Goal: Task Accomplishment & Management: Use online tool/utility

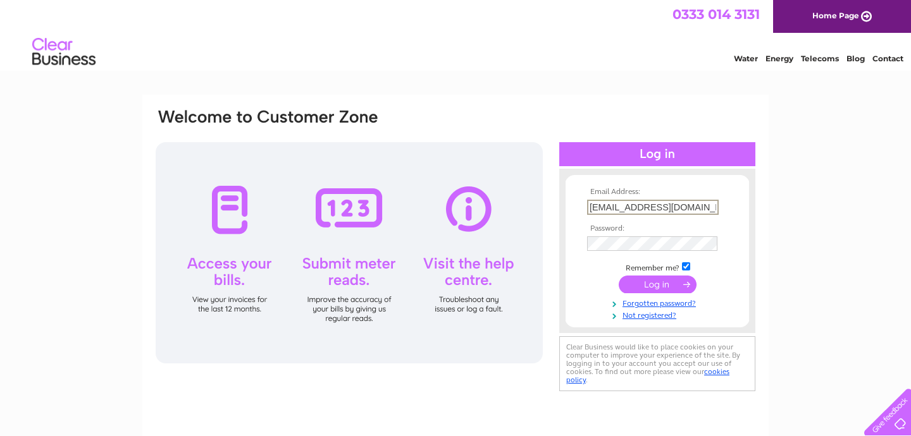
type input "info@fortwilliamholiday.co.uk"
click at [657, 283] on input "submit" at bounding box center [657, 285] width 78 height 18
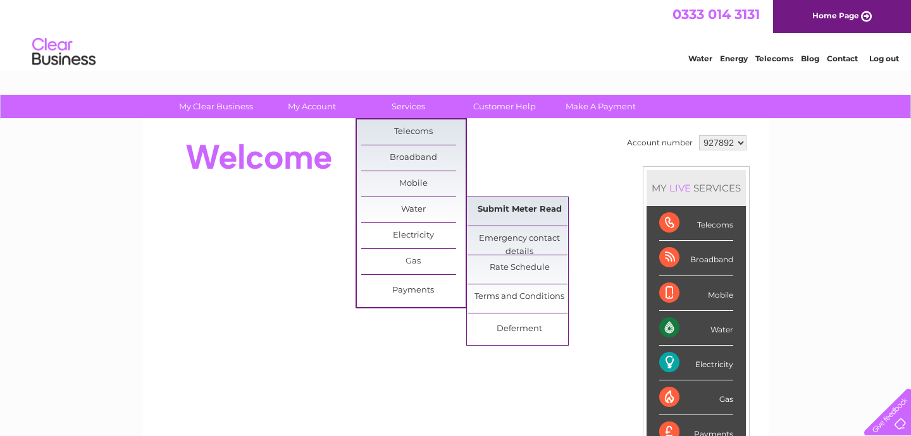
click at [527, 207] on link "Submit Meter Read" at bounding box center [519, 209] width 104 height 25
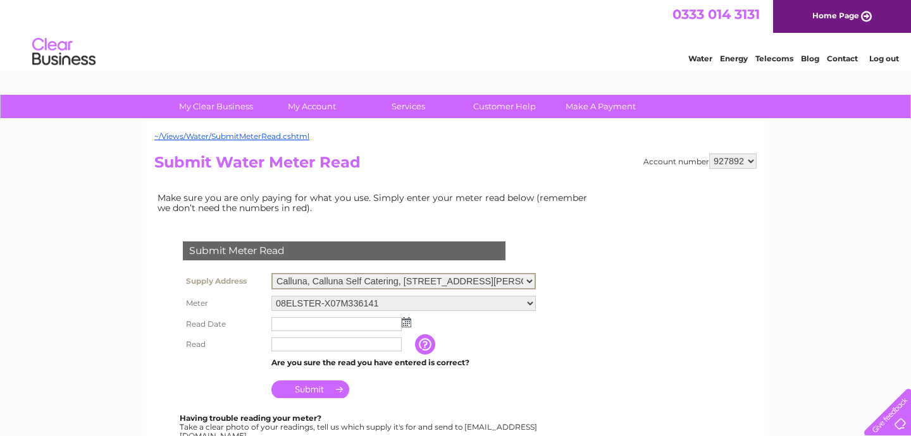
select select "458981"
click at [366, 321] on input "text" at bounding box center [337, 323] width 132 height 15
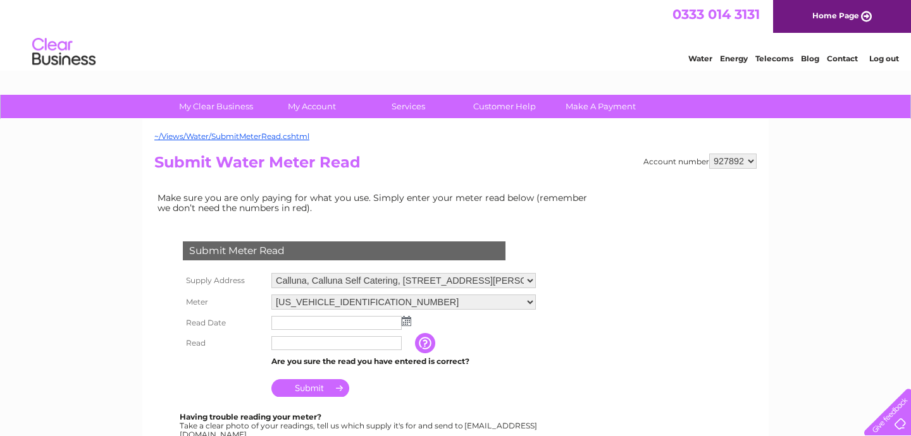
click at [406, 320] on img at bounding box center [406, 321] width 9 height 10
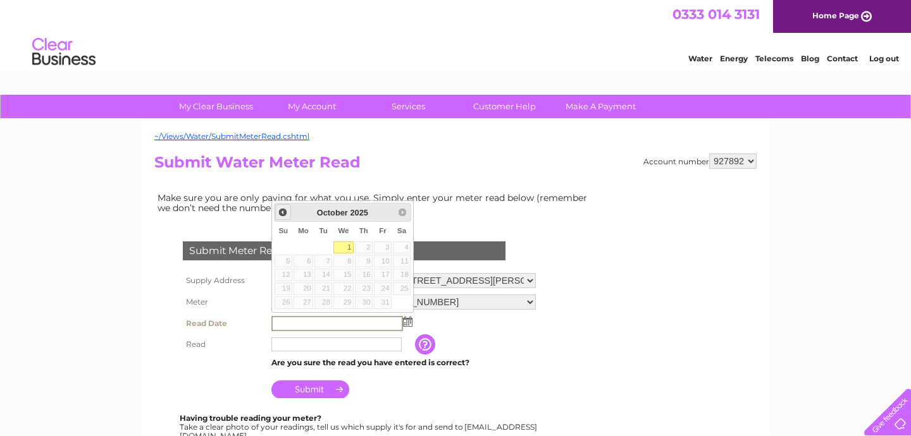
click at [280, 212] on span "Prev" at bounding box center [283, 212] width 10 height 10
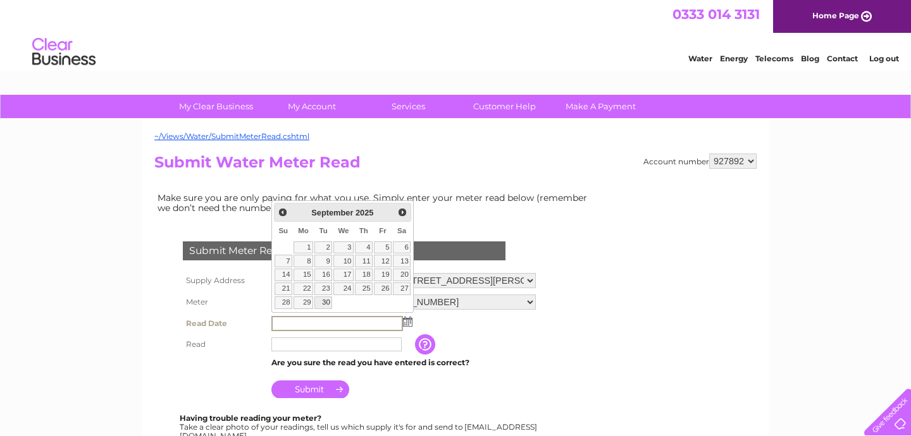
click at [326, 301] on link "30" at bounding box center [323, 303] width 18 height 13
type input "[DATE]"
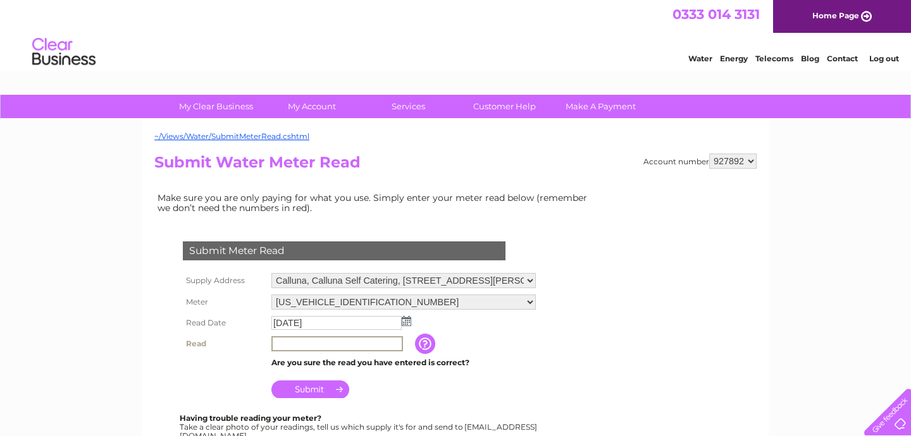
click at [327, 340] on input "text" at bounding box center [337, 343] width 132 height 15
type input "2274"
click at [321, 385] on input "Submit" at bounding box center [310, 390] width 78 height 18
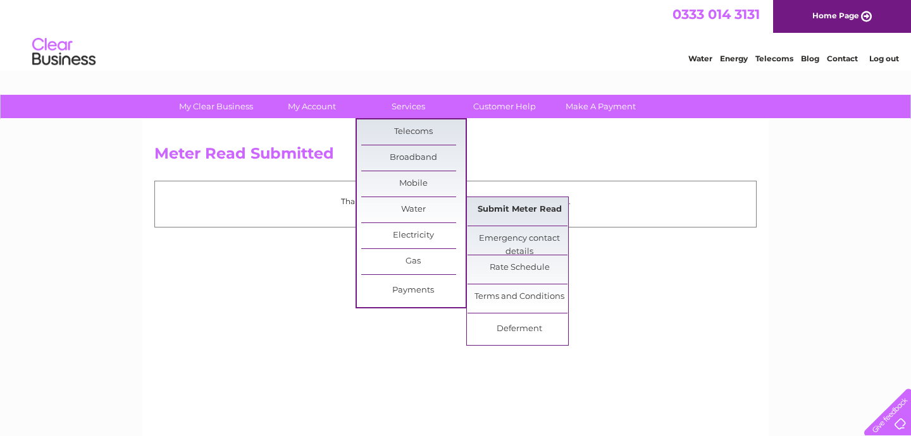
click at [508, 209] on link "Submit Meter Read" at bounding box center [519, 209] width 104 height 25
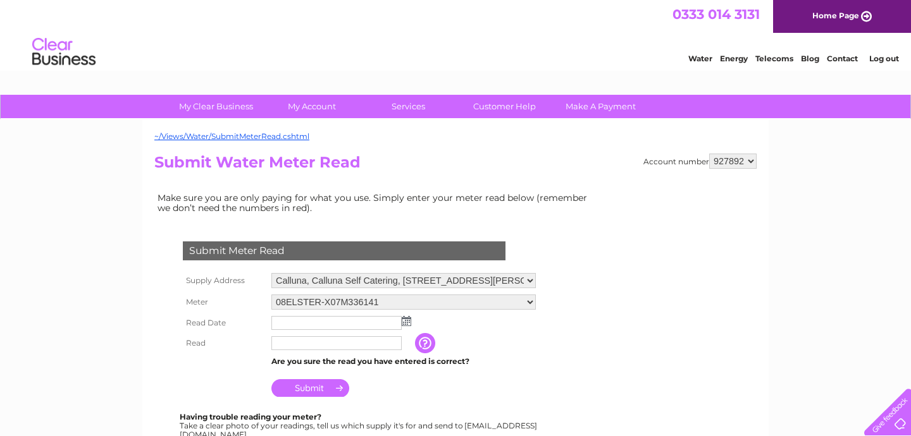
click at [407, 323] on img at bounding box center [406, 321] width 9 height 10
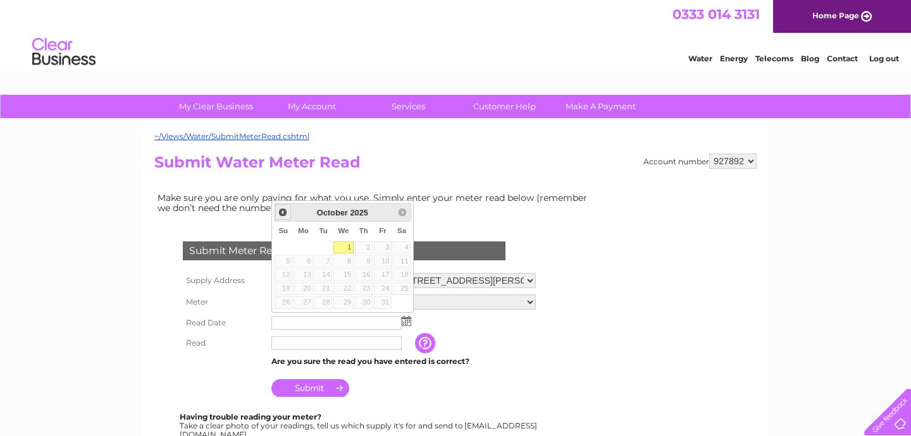
click at [280, 212] on span "Prev" at bounding box center [283, 212] width 10 height 10
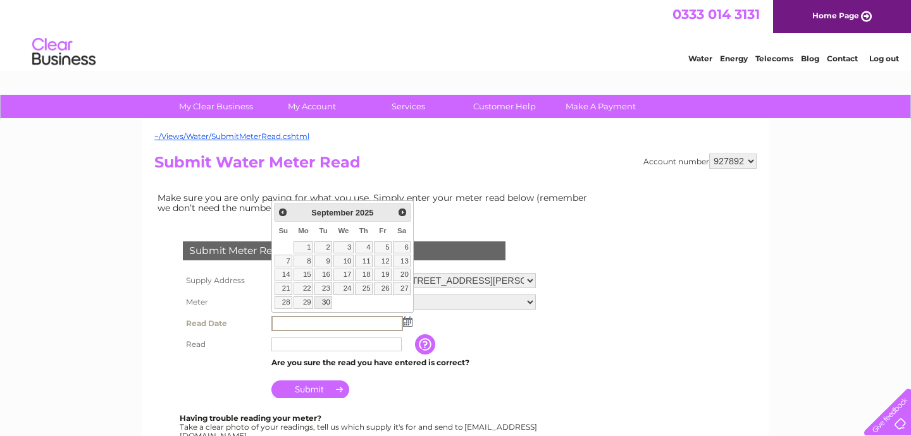
click at [327, 304] on link "30" at bounding box center [323, 303] width 18 height 13
type input "2025/09/30"
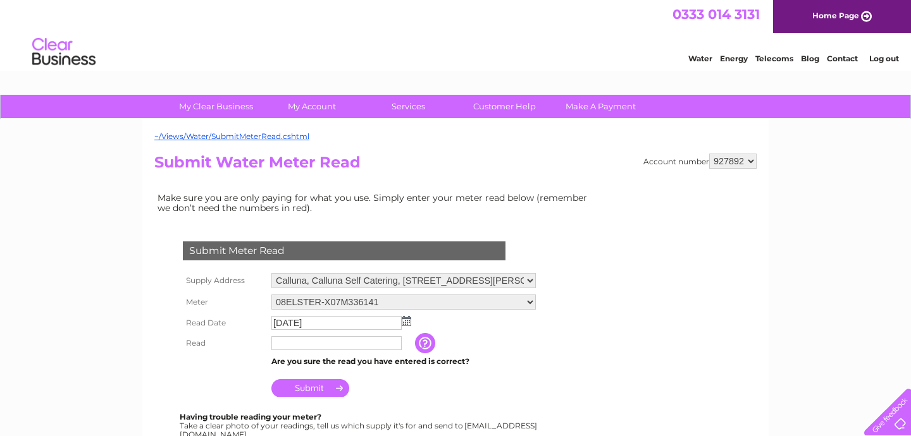
click at [322, 344] on input "text" at bounding box center [336, 343] width 130 height 14
type input "2457"
click at [321, 383] on input "Submit" at bounding box center [310, 390] width 78 height 18
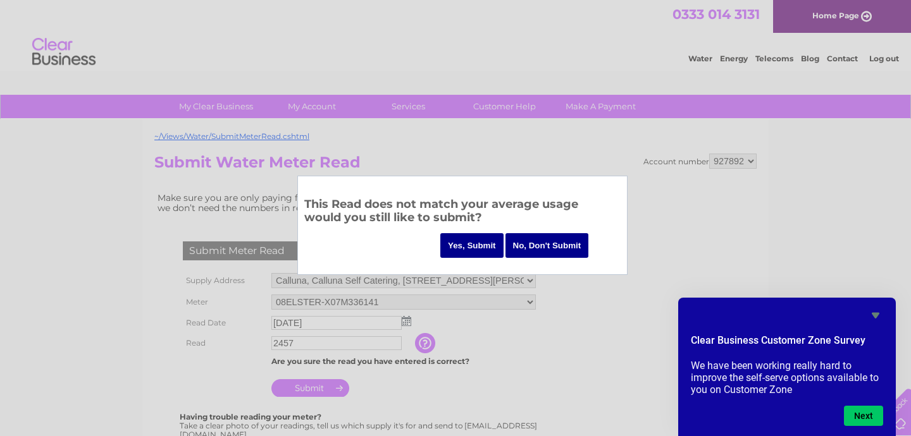
click at [540, 245] on input "No, Don't Submit" at bounding box center [546, 245] width 83 height 25
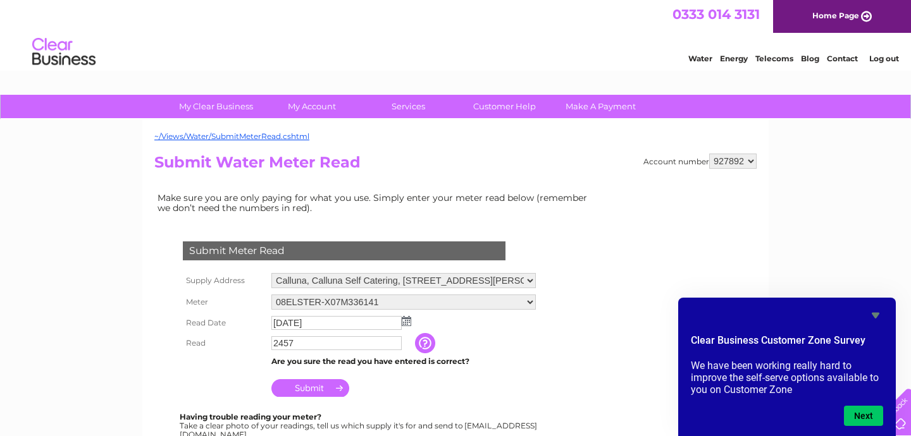
click at [378, 341] on input "2457" at bounding box center [336, 343] width 130 height 14
select select "458981"
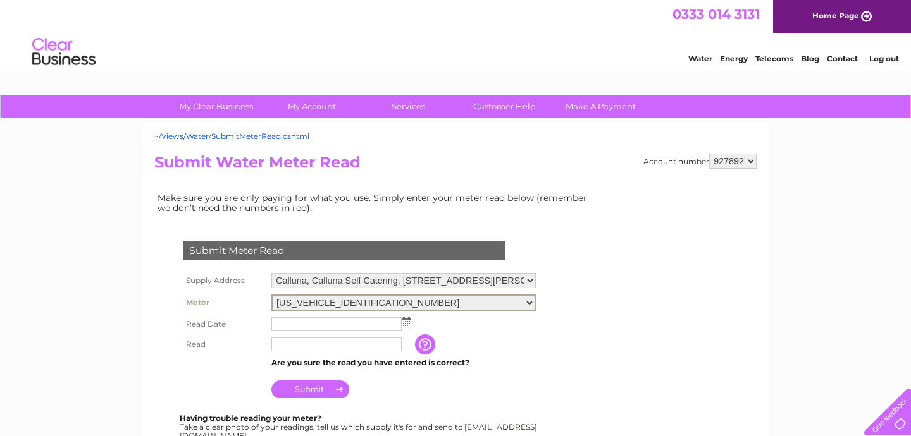
select select "350781"
click at [405, 319] on img at bounding box center [406, 321] width 9 height 10
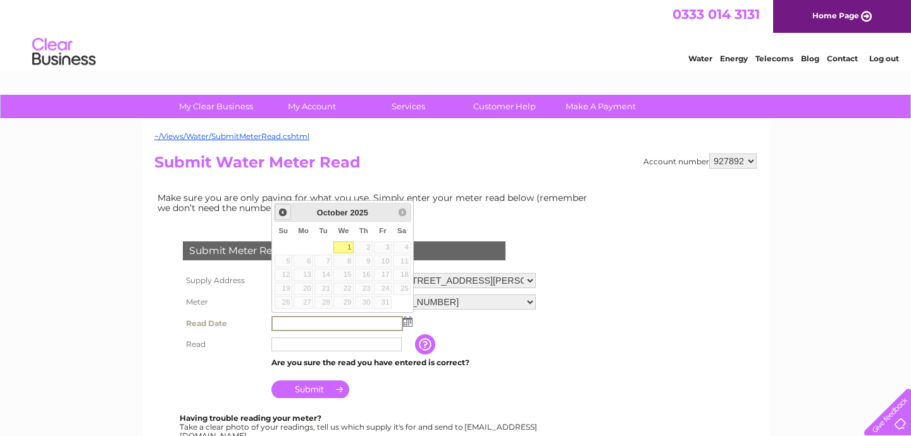
click at [285, 212] on span "Prev" at bounding box center [283, 212] width 10 height 10
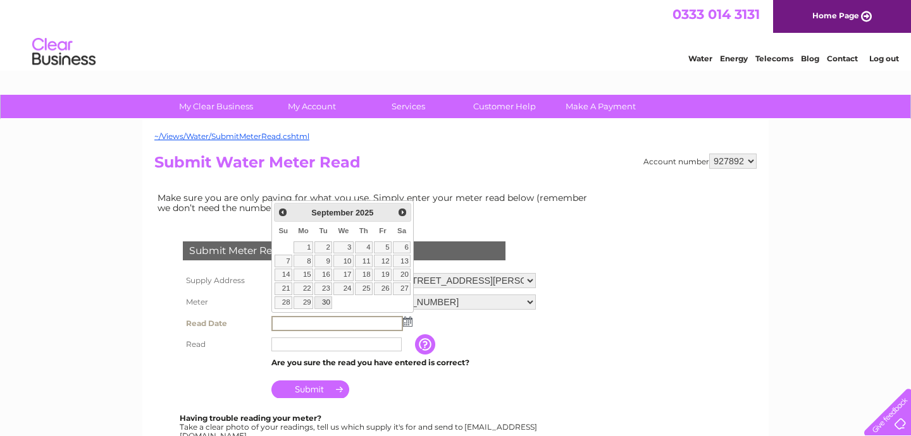
click at [324, 298] on link "30" at bounding box center [323, 303] width 18 height 13
type input "[DATE]"
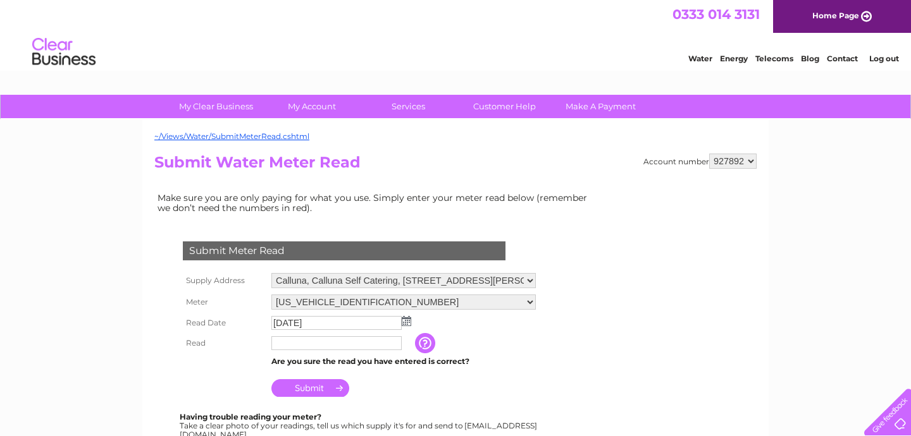
click at [323, 340] on input "text" at bounding box center [336, 343] width 130 height 14
type input "2457"
click at [388, 387] on td "Submit" at bounding box center [403, 385] width 271 height 30
click at [335, 384] on input "Submit" at bounding box center [310, 388] width 78 height 18
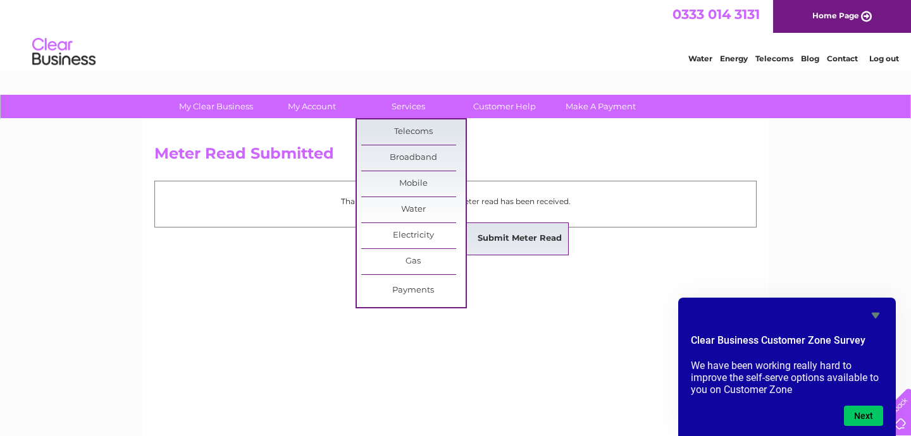
click at [520, 243] on link "Submit Meter Read" at bounding box center [519, 238] width 104 height 25
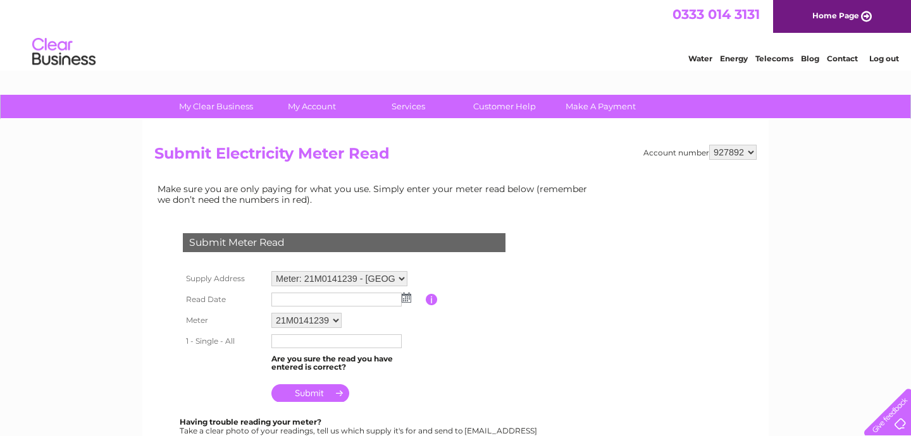
click at [407, 297] on img at bounding box center [406, 298] width 9 height 10
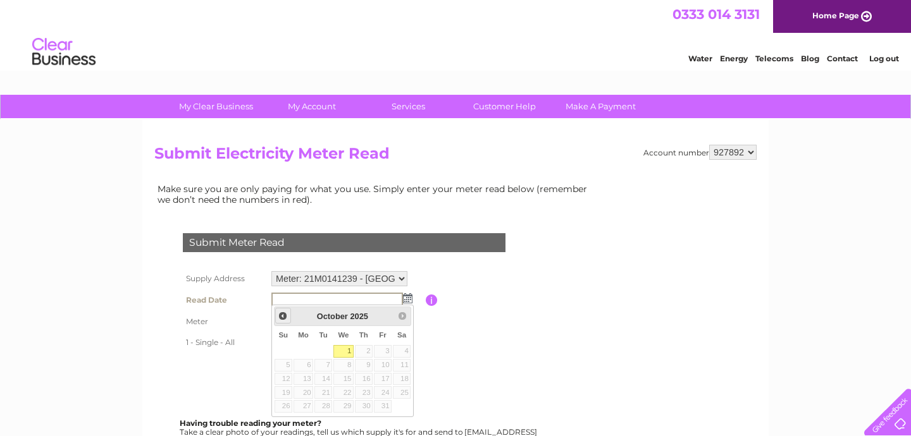
click at [280, 313] on span "Prev" at bounding box center [283, 316] width 10 height 10
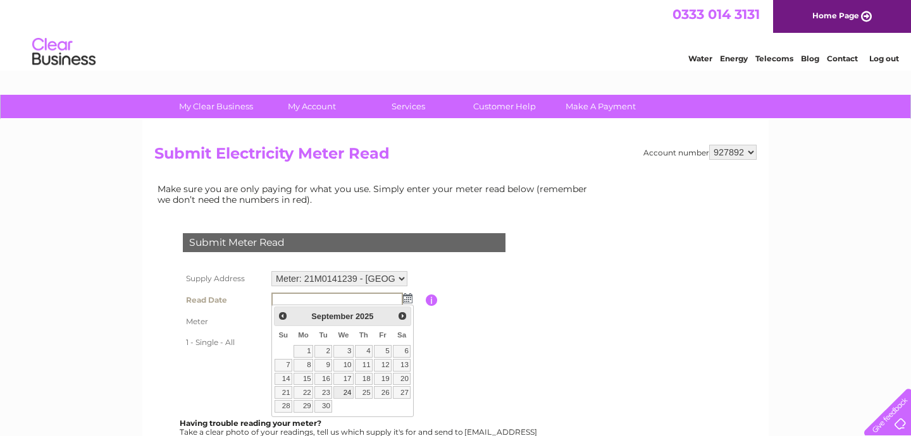
click at [347, 393] on link "24" at bounding box center [343, 392] width 20 height 13
type input "2025/09/24"
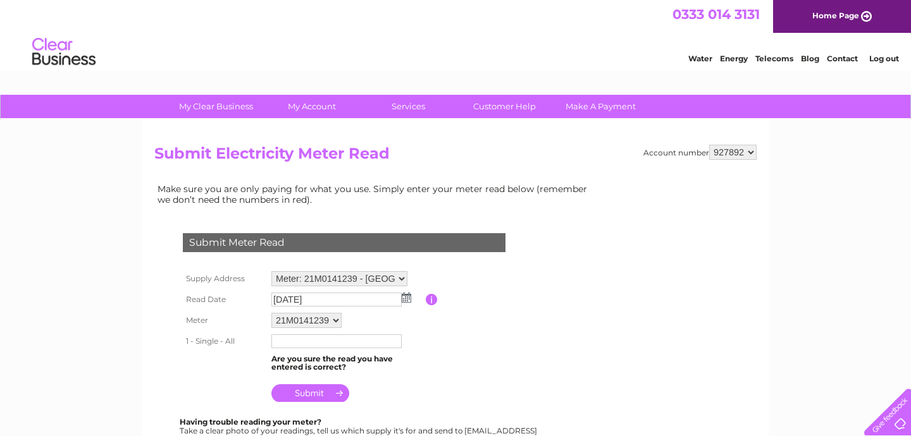
click at [342, 338] on input "text" at bounding box center [336, 342] width 130 height 14
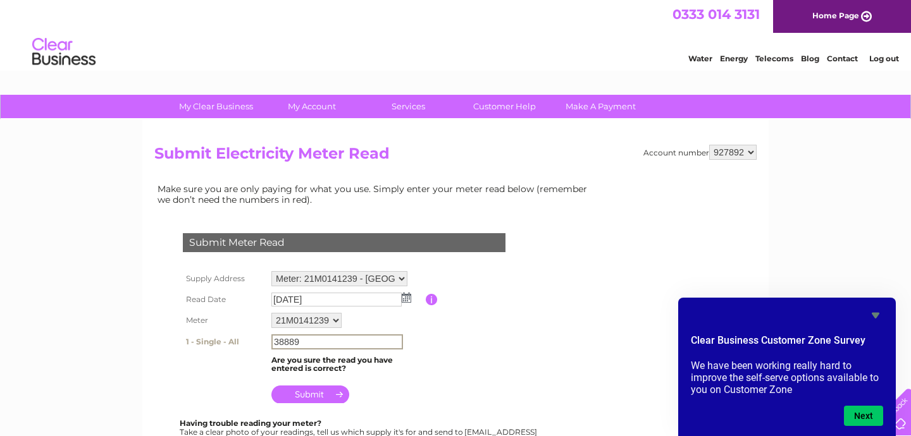
type input "38889"
click at [312, 391] on input "submit" at bounding box center [310, 394] width 78 height 18
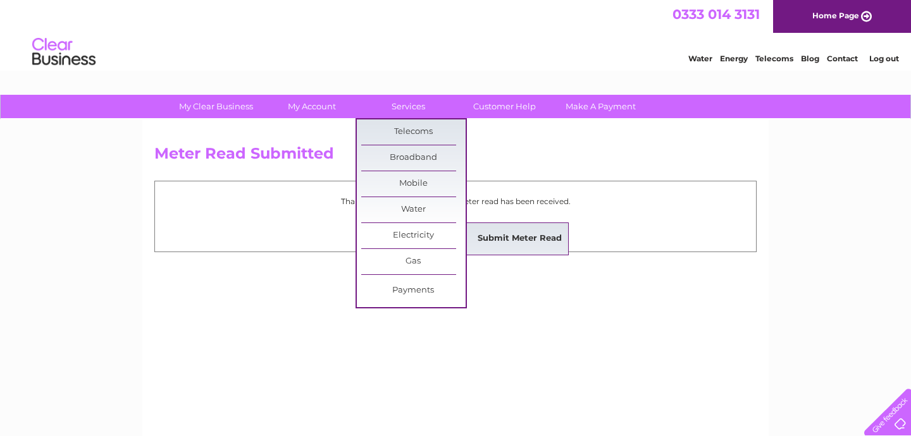
click at [536, 237] on link "Submit Meter Read" at bounding box center [519, 238] width 104 height 25
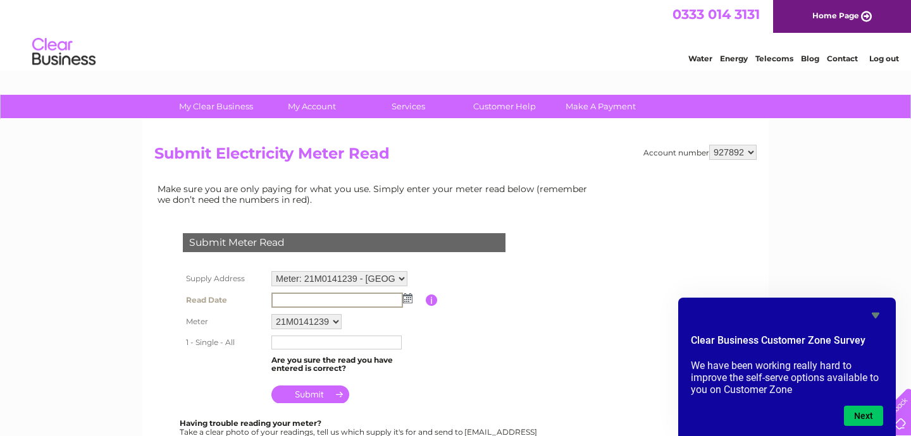
click at [384, 303] on input "text" at bounding box center [337, 300] width 132 height 15
click at [336, 345] on input "text" at bounding box center [336, 343] width 130 height 14
type input "39127"
click at [406, 297] on img at bounding box center [406, 298] width 9 height 10
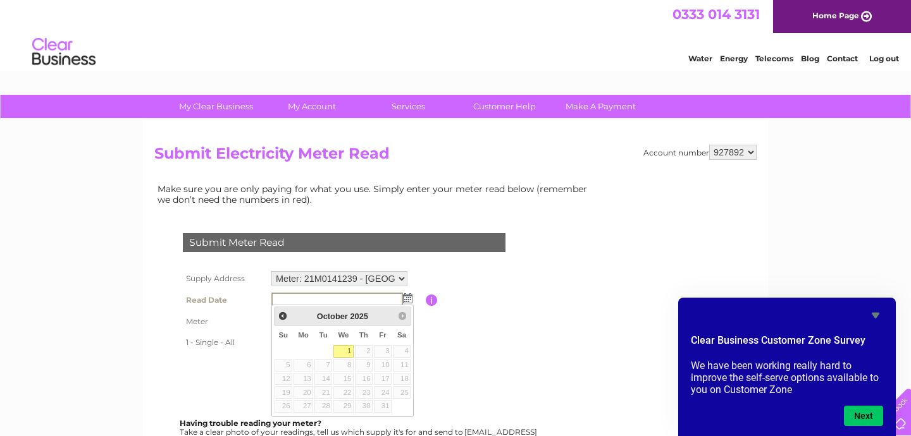
click at [344, 350] on link "1" at bounding box center [343, 351] width 20 height 13
type input "2025/10/01"
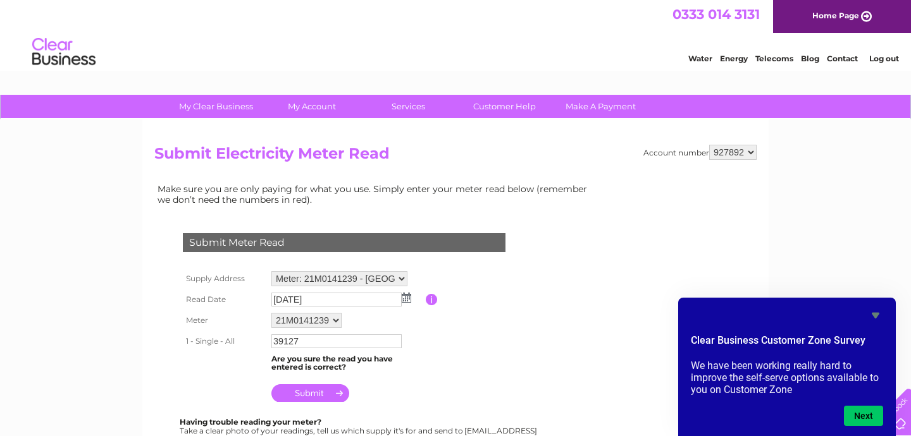
click at [390, 378] on td at bounding box center [346, 390] width 157 height 30
click at [320, 391] on input "submit" at bounding box center [310, 394] width 78 height 18
